Goal: Transaction & Acquisition: Purchase product/service

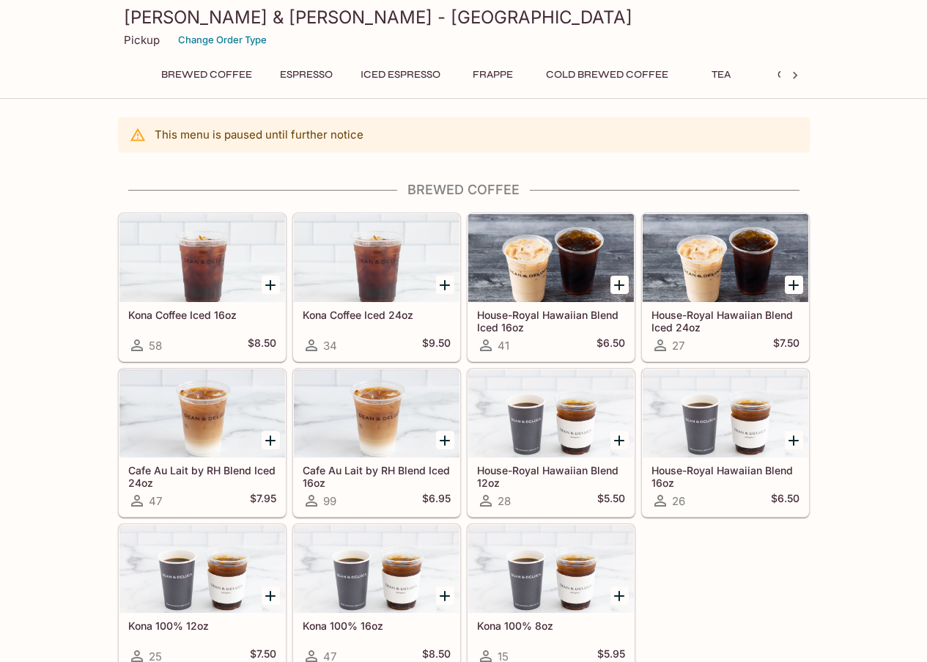
click at [284, 138] on p "This menu is paused until further notice" at bounding box center [259, 135] width 209 height 14
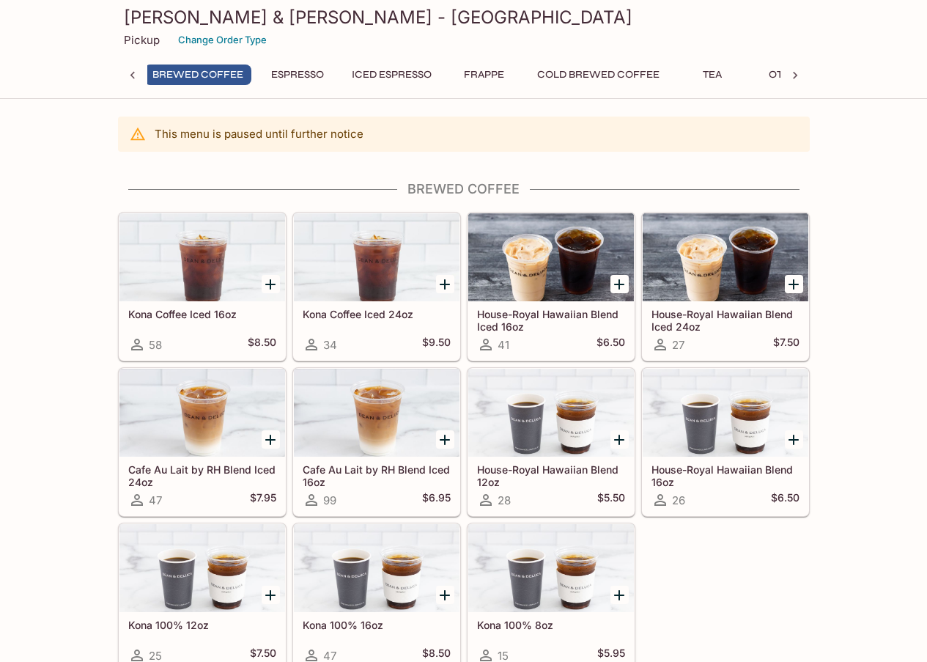
scroll to position [0, 6]
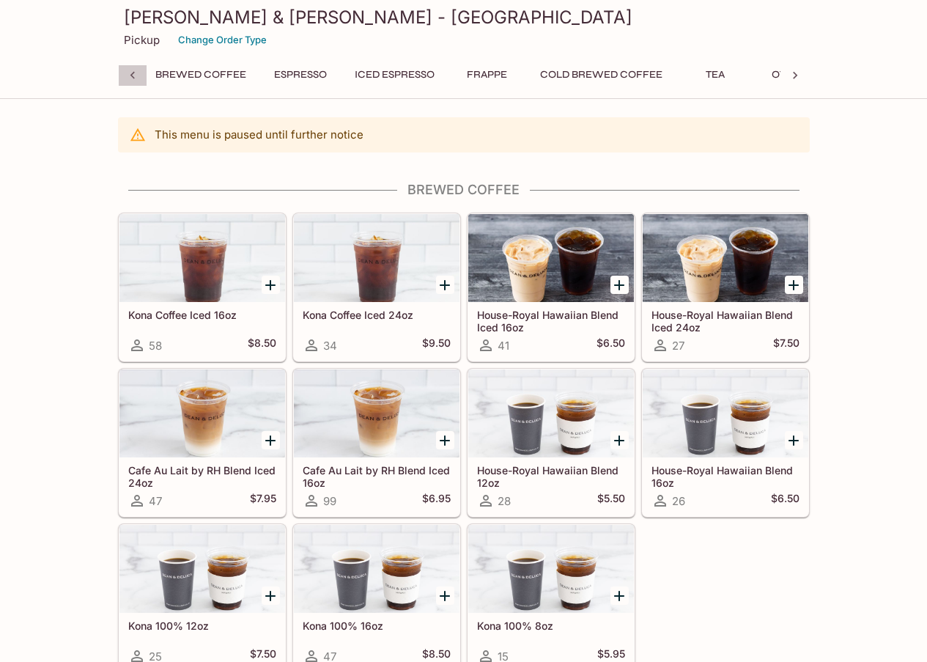
click at [137, 73] on icon at bounding box center [132, 75] width 15 height 15
click at [799, 74] on icon at bounding box center [795, 75] width 15 height 15
click at [799, 74] on div "Brewed Coffee Espresso Iced Espresso Frappe Cold Brewed Coffee Tea Others" at bounding box center [464, 78] width 692 height 29
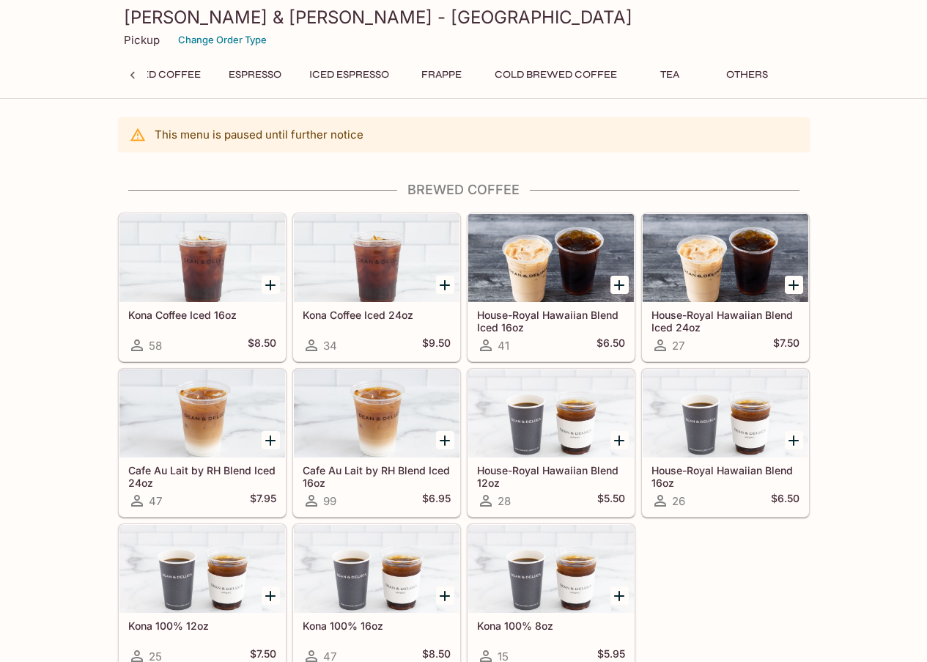
click at [725, 70] on button "Others" at bounding box center [747, 74] width 66 height 21
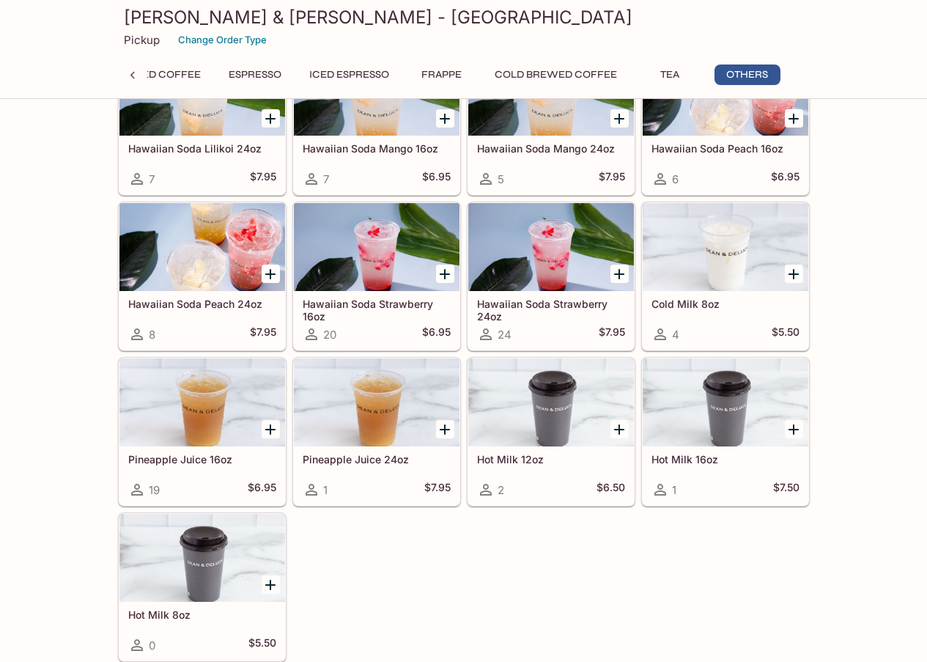
scroll to position [1368, 0]
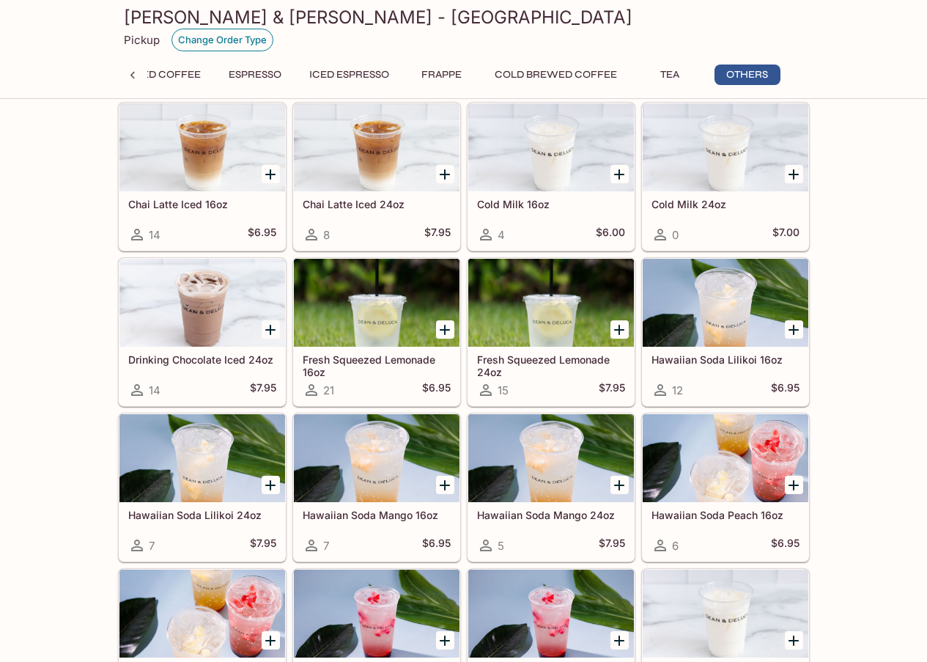
click at [232, 42] on button "Change Order Type" at bounding box center [222, 40] width 102 height 23
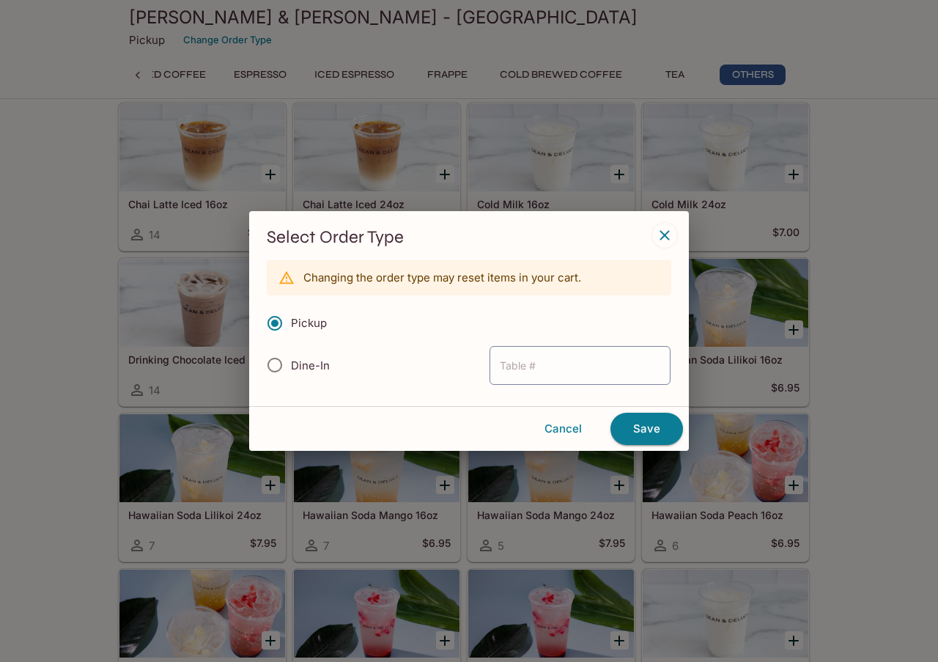
click at [649, 233] on h3 "Select Order Type" at bounding box center [469, 237] width 404 height 23
click at [657, 238] on icon "button" at bounding box center [665, 235] width 18 height 18
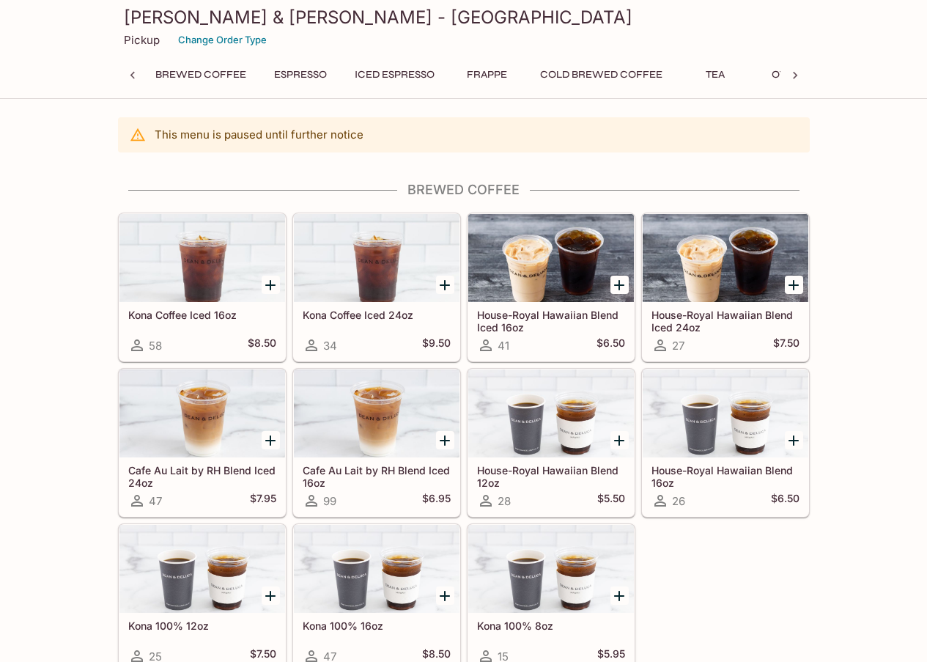
scroll to position [220, 0]
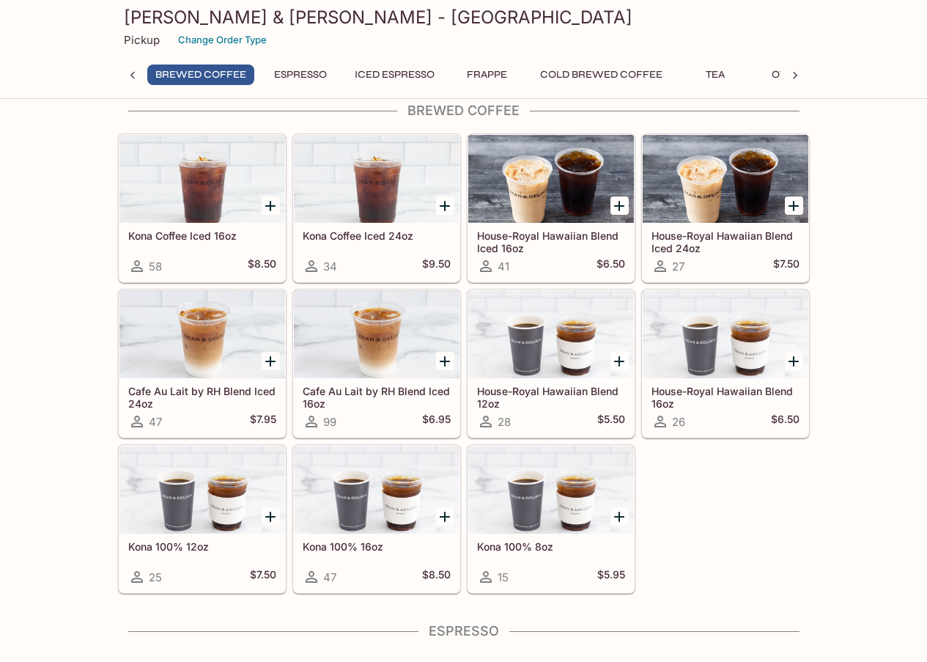
scroll to position [0, 0]
